Goal: Task Accomplishment & Management: Use online tool/utility

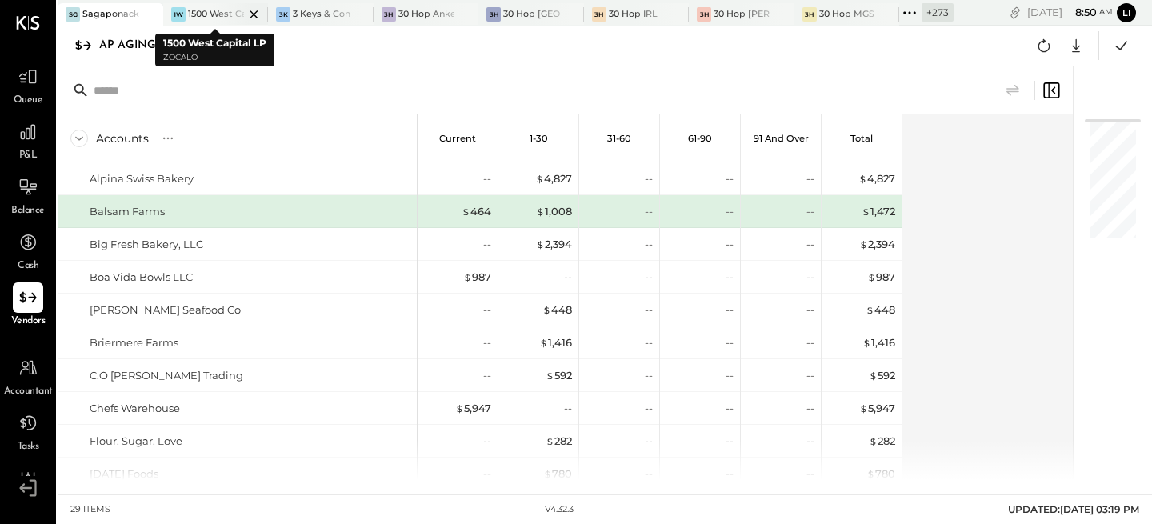
click at [251, 17] on icon at bounding box center [254, 14] width 20 height 19
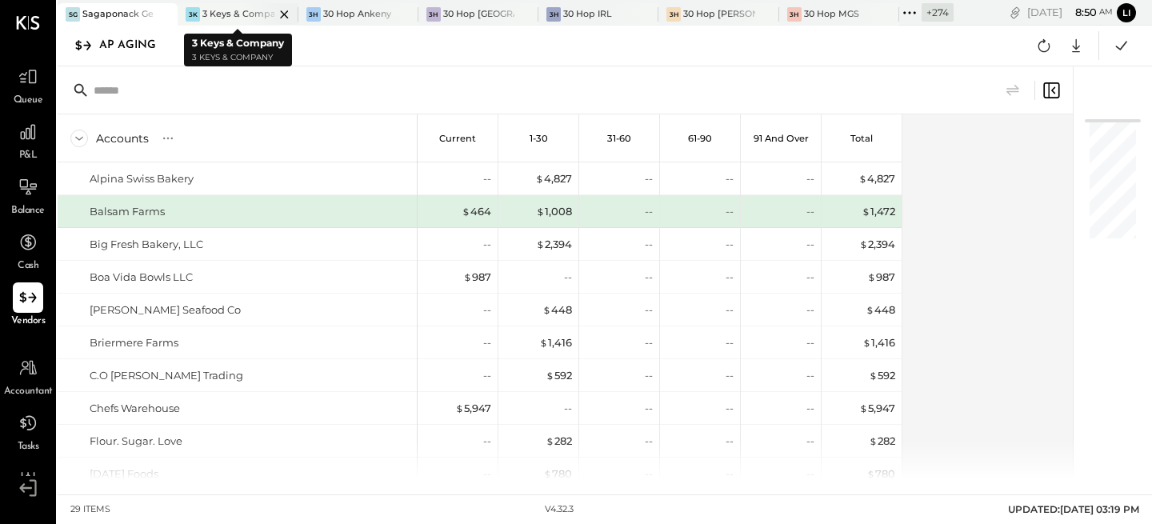
click at [168, 14] on icon at bounding box center [164, 14] width 8 height 8
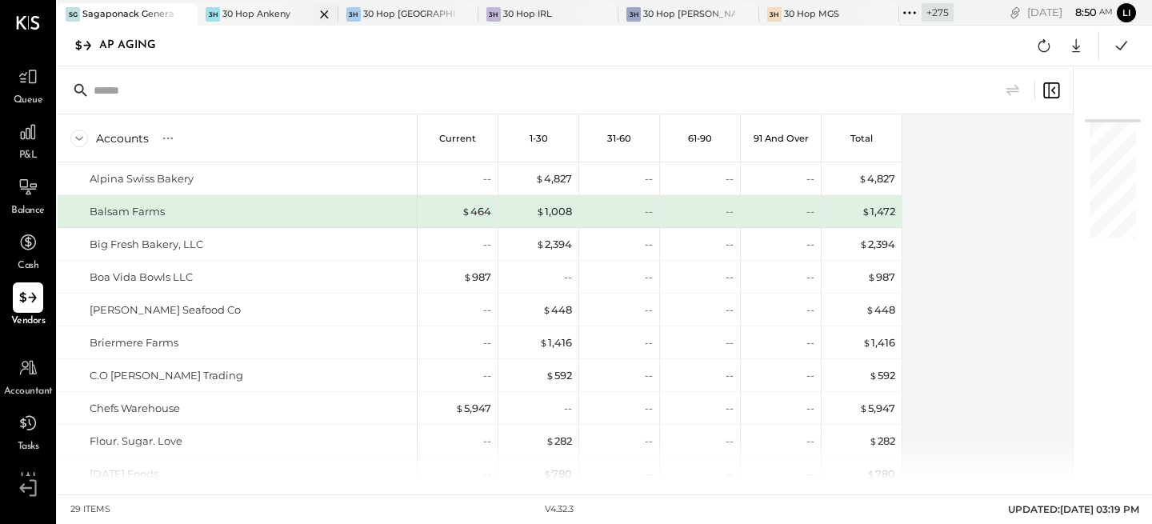
click at [319, 12] on icon at bounding box center [324, 14] width 20 height 19
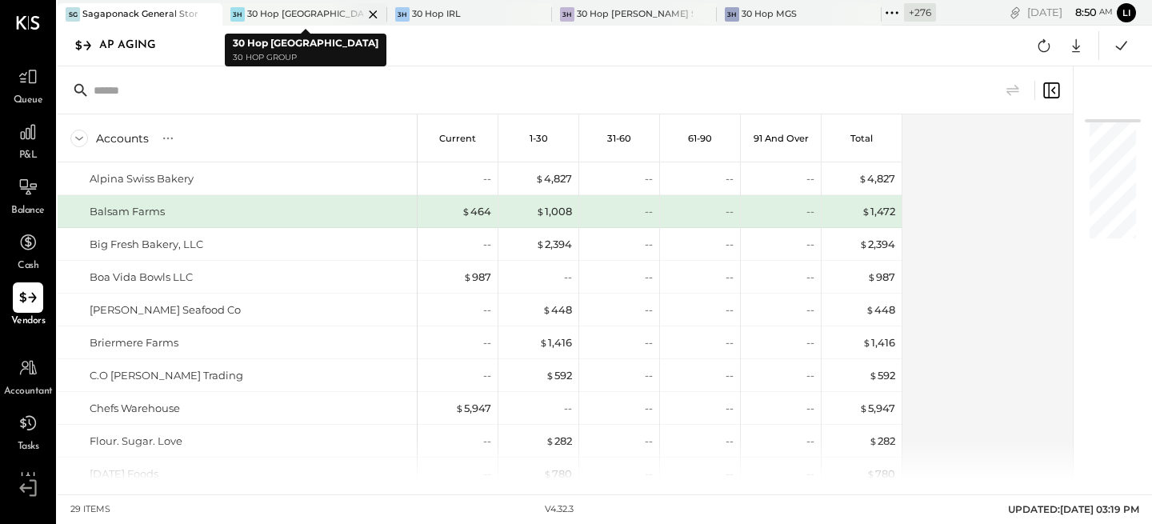
click at [212, 12] on icon at bounding box center [208, 14] width 8 height 8
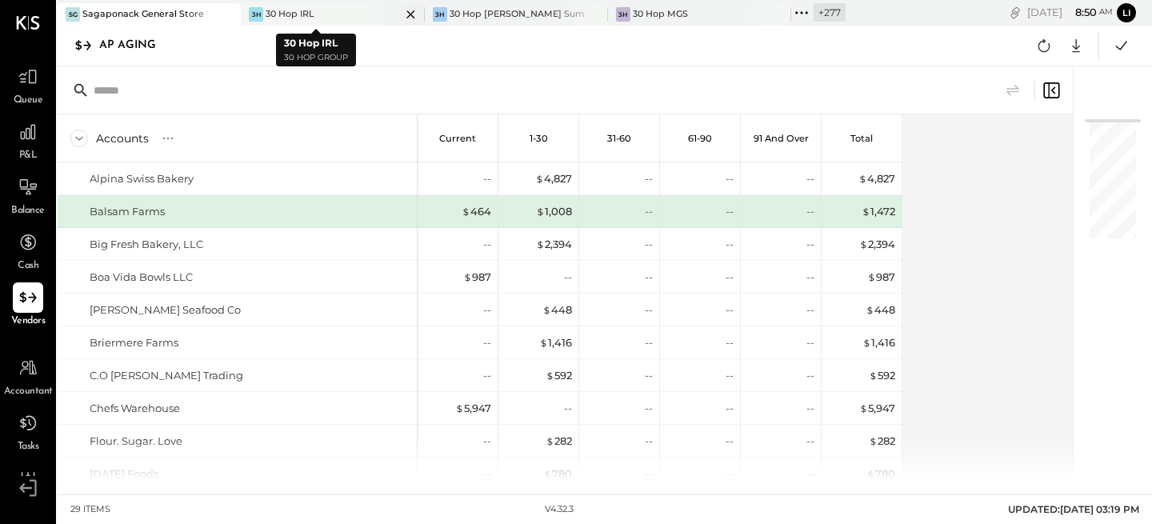
click at [231, 12] on icon at bounding box center [227, 14] width 8 height 8
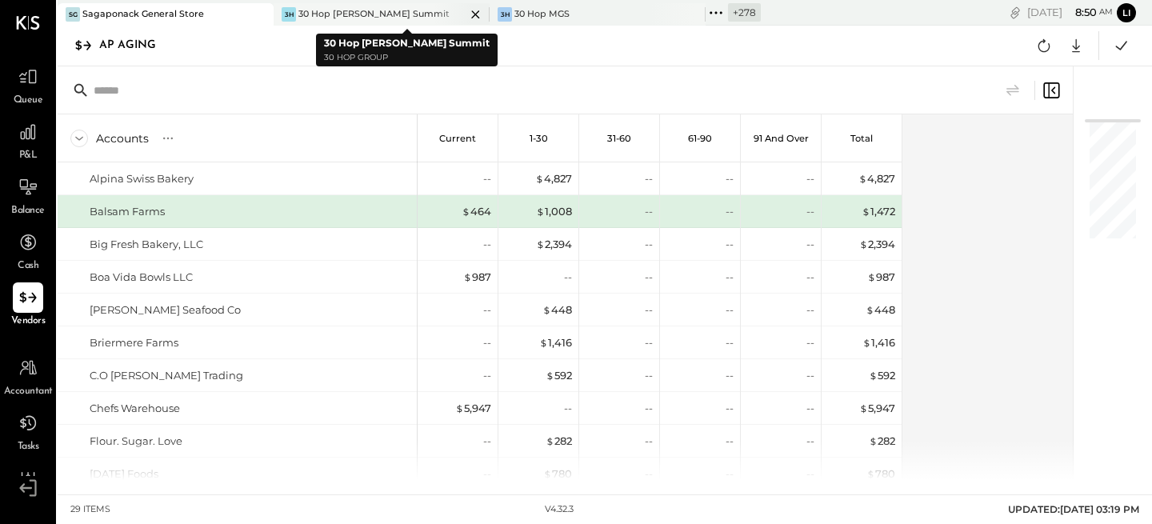
click at [263, 14] on icon at bounding box center [259, 14] width 8 height 8
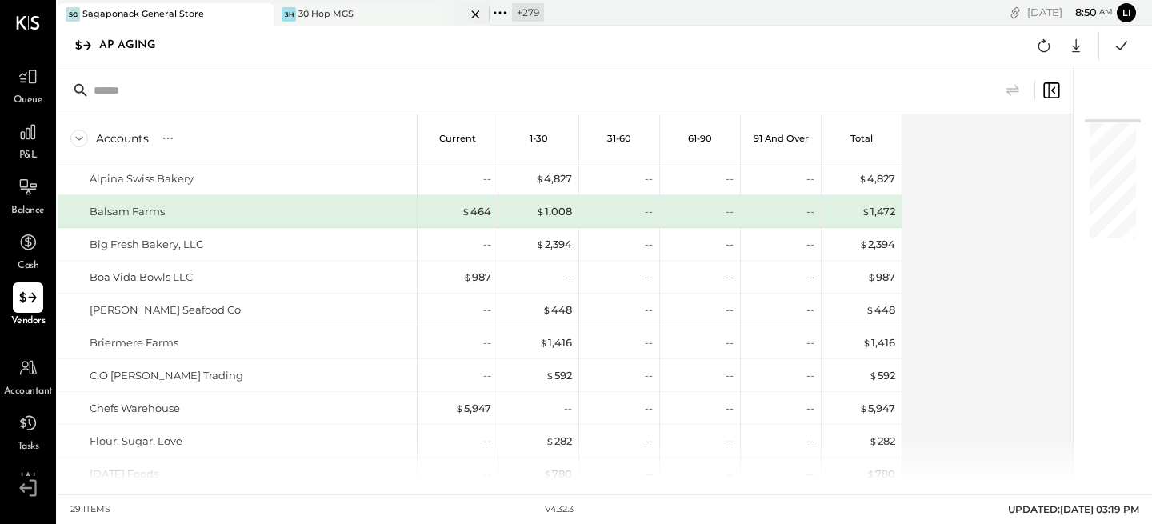
click at [385, 14] on div "3H 30 Hop MGS" at bounding box center [370, 14] width 192 height 14
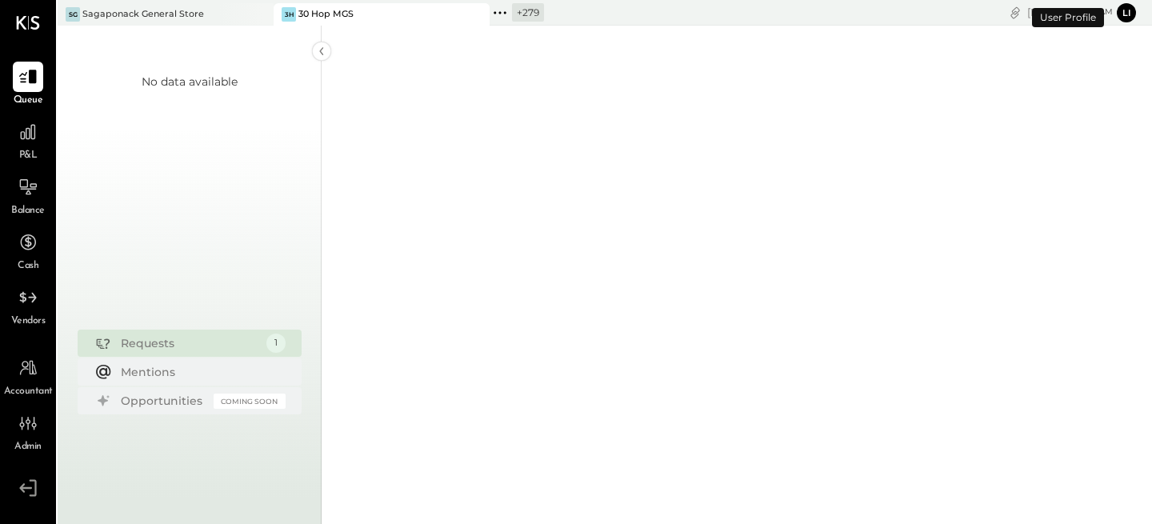
click at [502, 14] on icon at bounding box center [499, 12] width 21 height 21
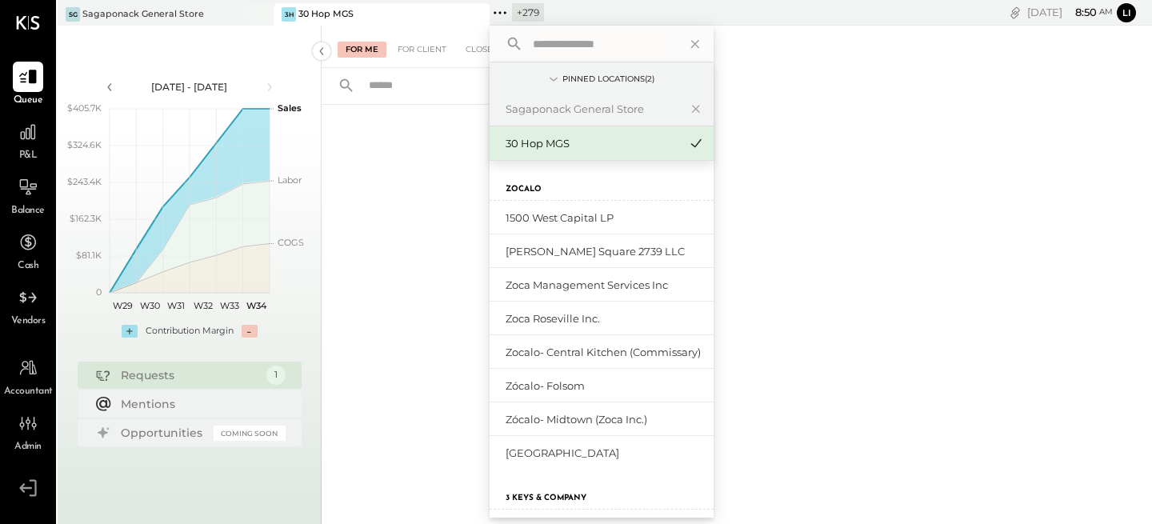
click at [550, 46] on input "text" at bounding box center [600, 44] width 149 height 29
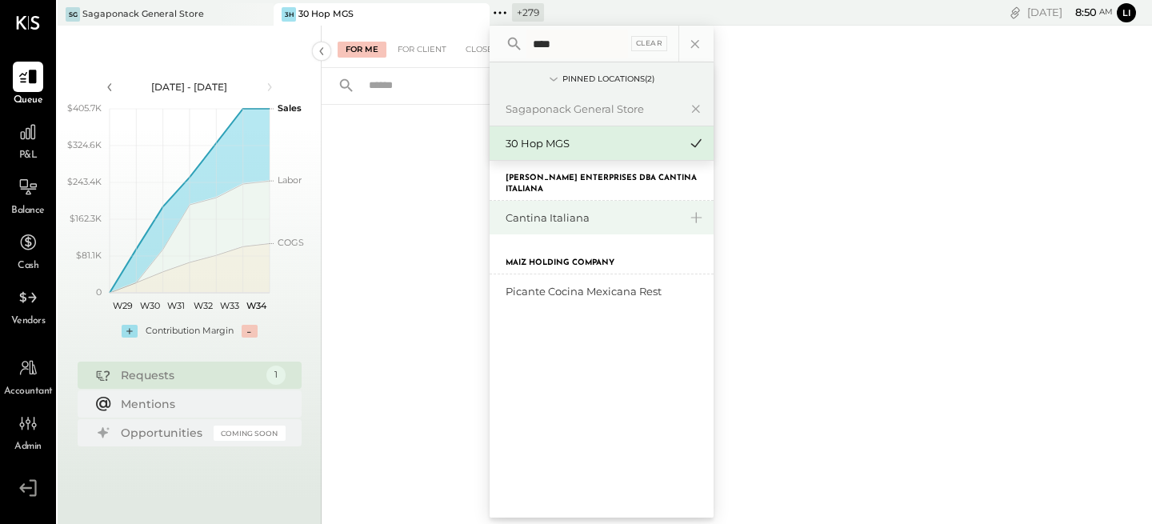
type input "****"
click at [562, 213] on div "Cantina Italiana" at bounding box center [591, 217] width 173 height 15
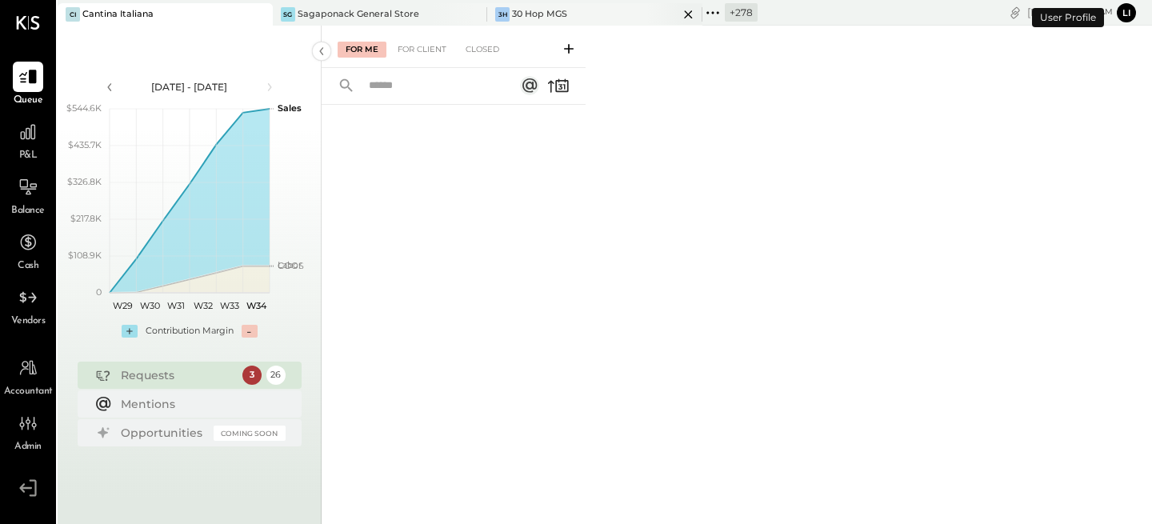
click at [678, 13] on icon at bounding box center [688, 14] width 20 height 19
click at [24, 304] on icon at bounding box center [28, 297] width 21 height 21
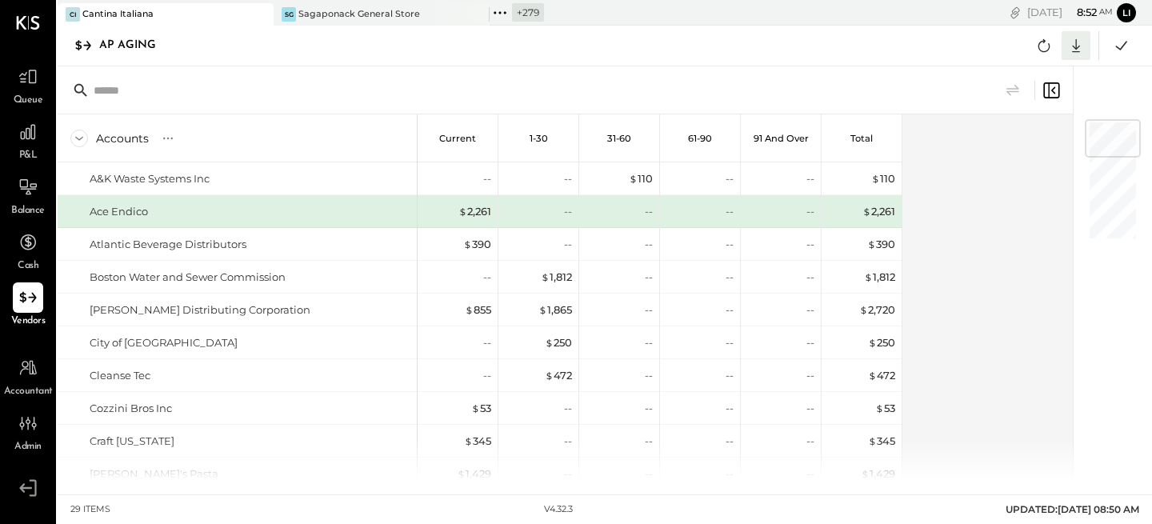
click at [1078, 46] on icon at bounding box center [1076, 46] width 8 height 14
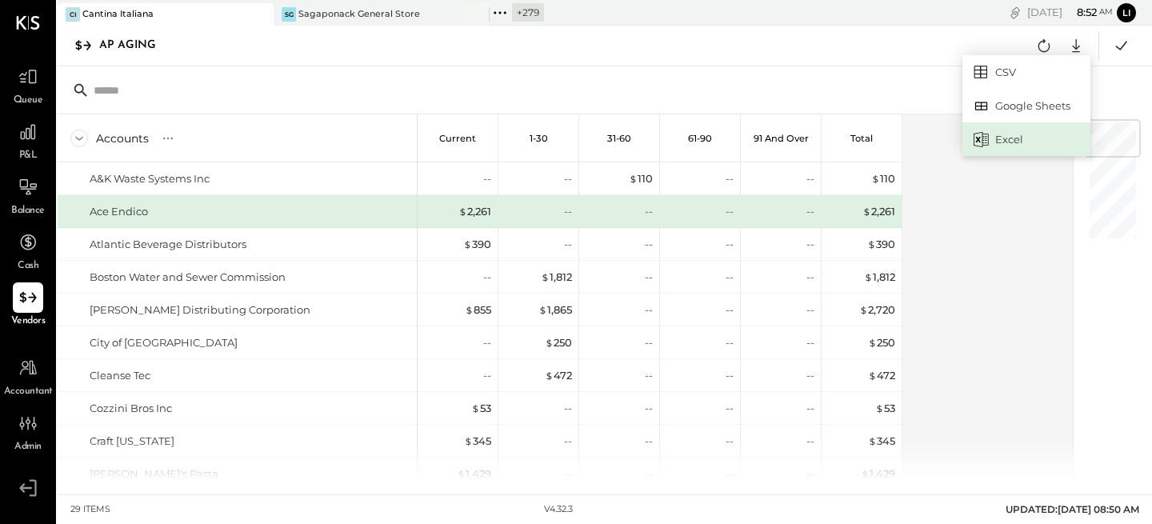
click at [1018, 135] on div "Excel" at bounding box center [1026, 139] width 128 height 34
